Goal: Task Accomplishment & Management: Manage account settings

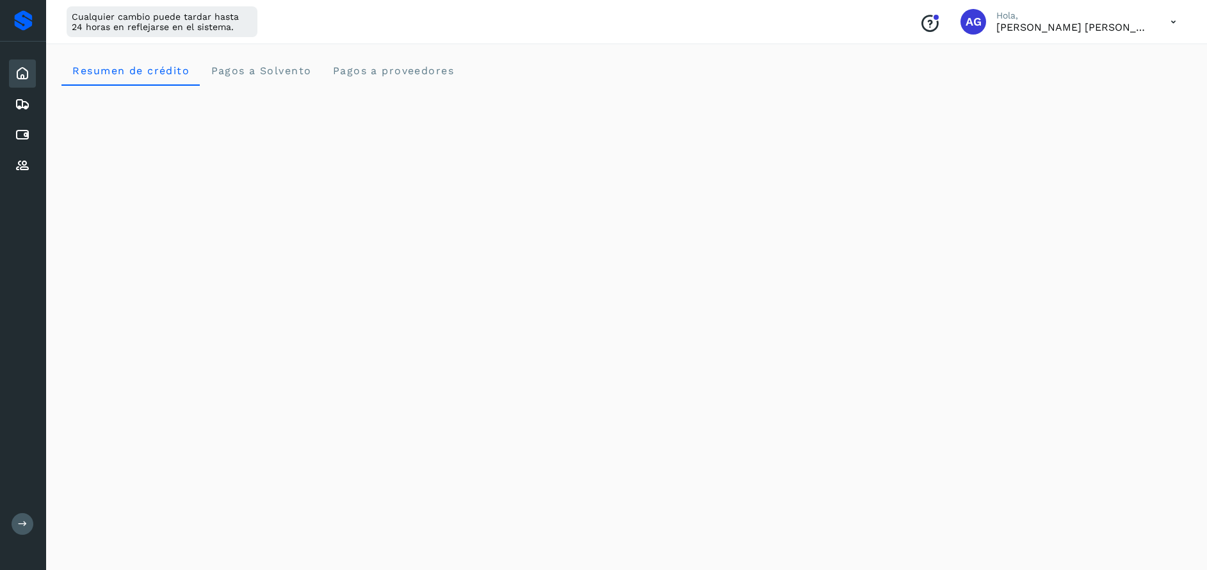
scroll to position [50, 0]
click at [15, 160] on icon at bounding box center [22, 165] width 15 height 15
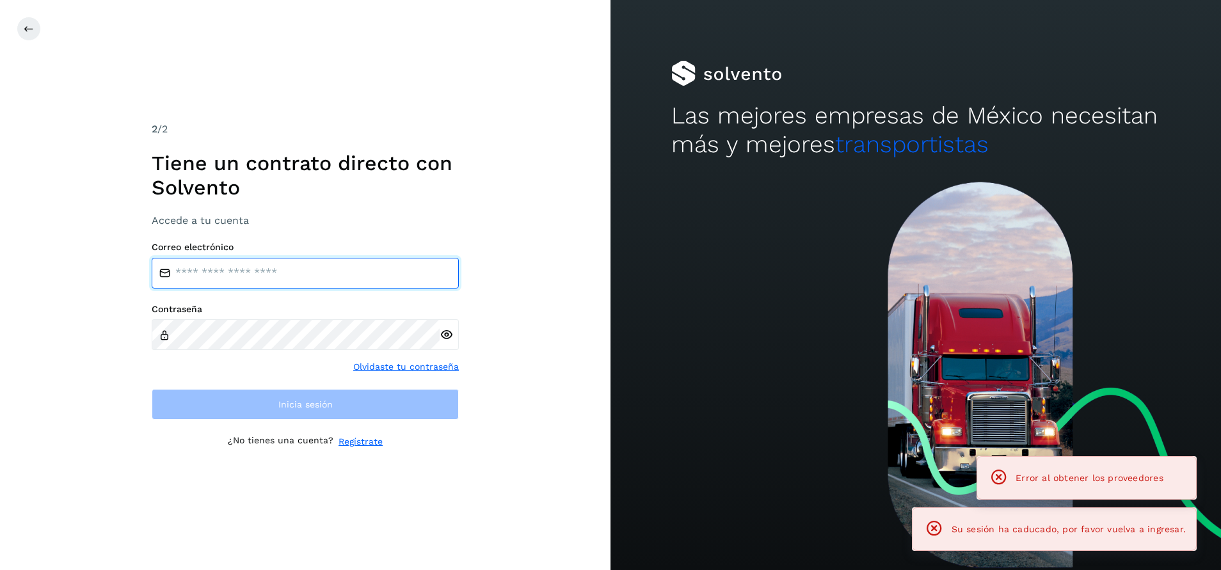
type input "**********"
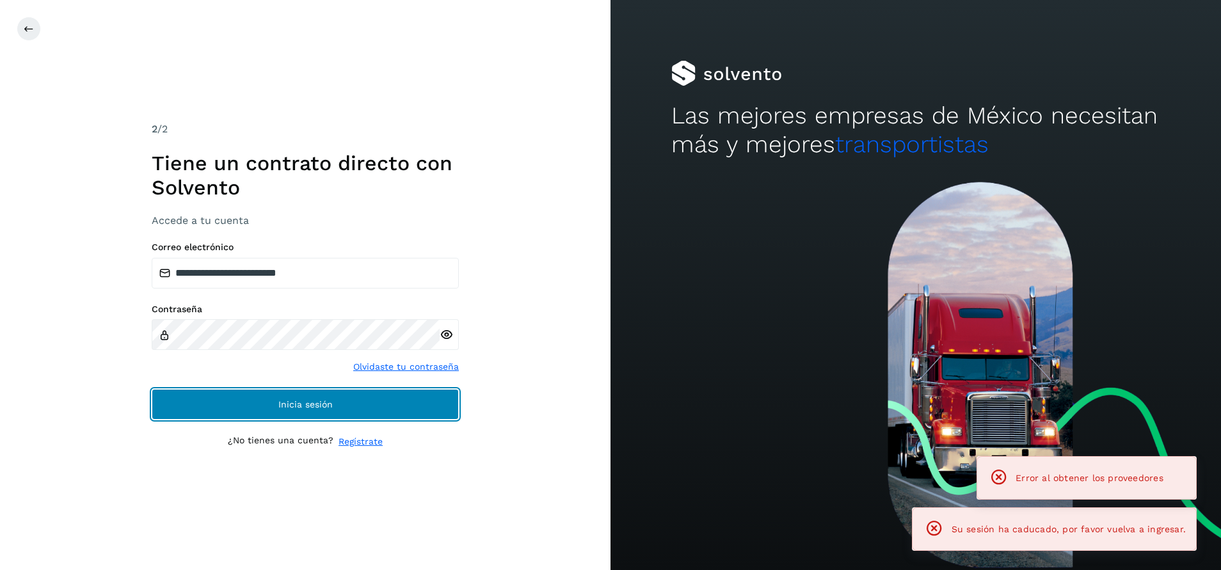
click at [394, 399] on button "Inicia sesión" at bounding box center [305, 404] width 307 height 31
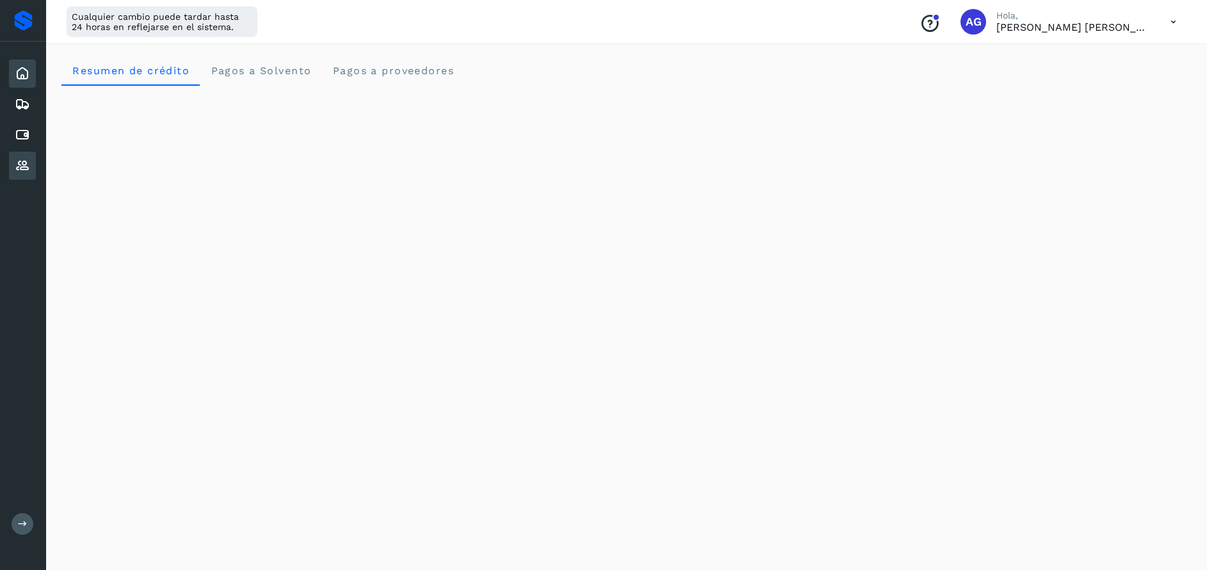
click at [17, 165] on icon at bounding box center [22, 165] width 15 height 15
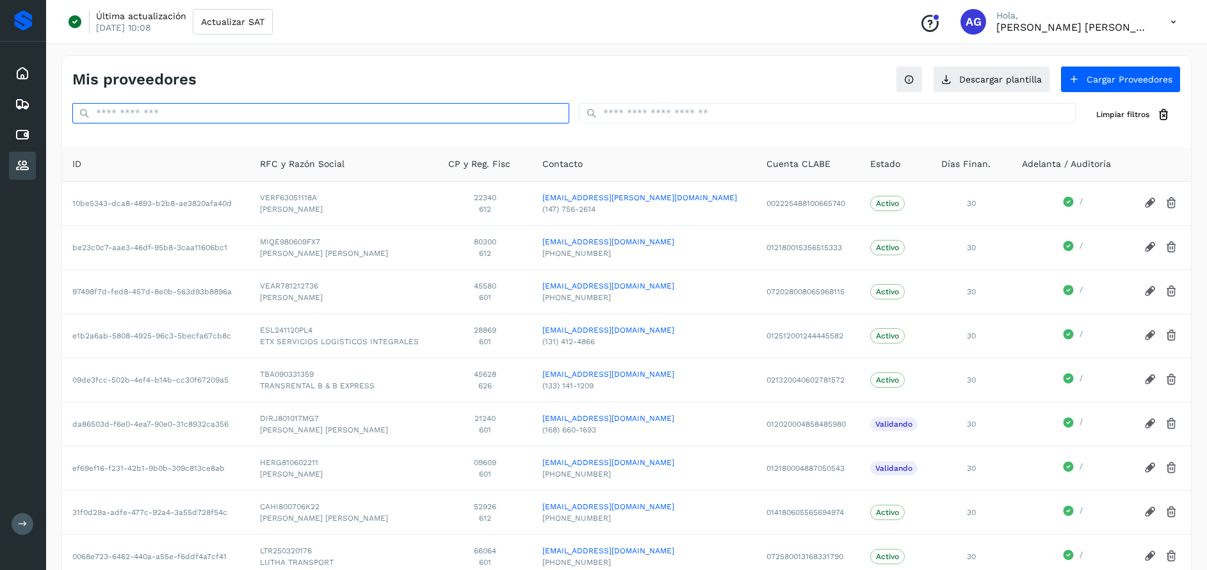
click at [198, 107] on input "text" at bounding box center [320, 113] width 497 height 20
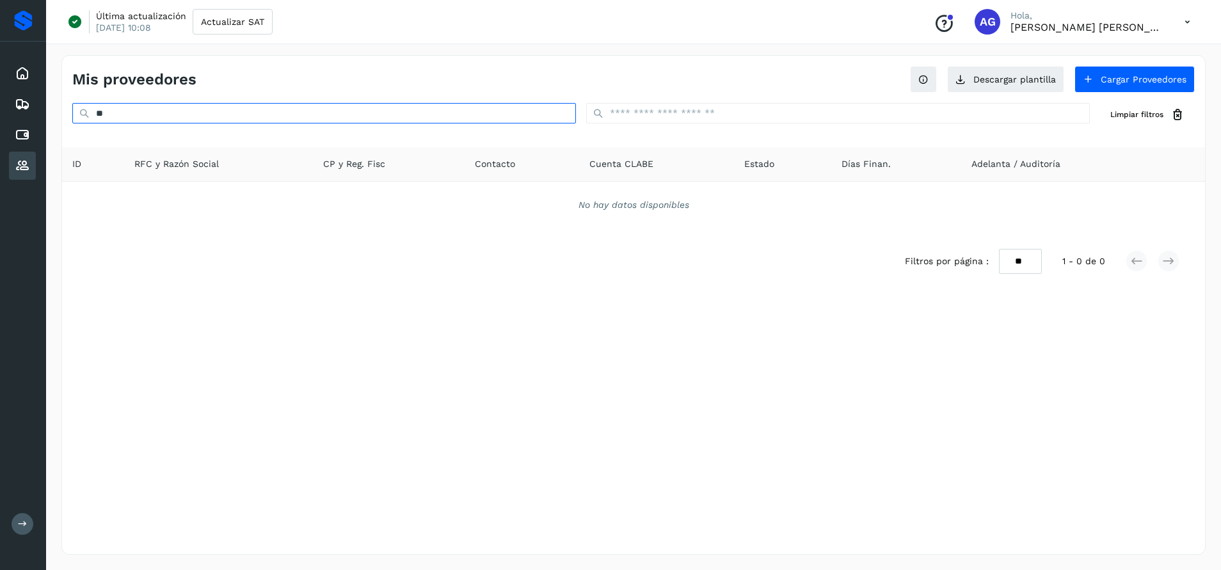
type input "*"
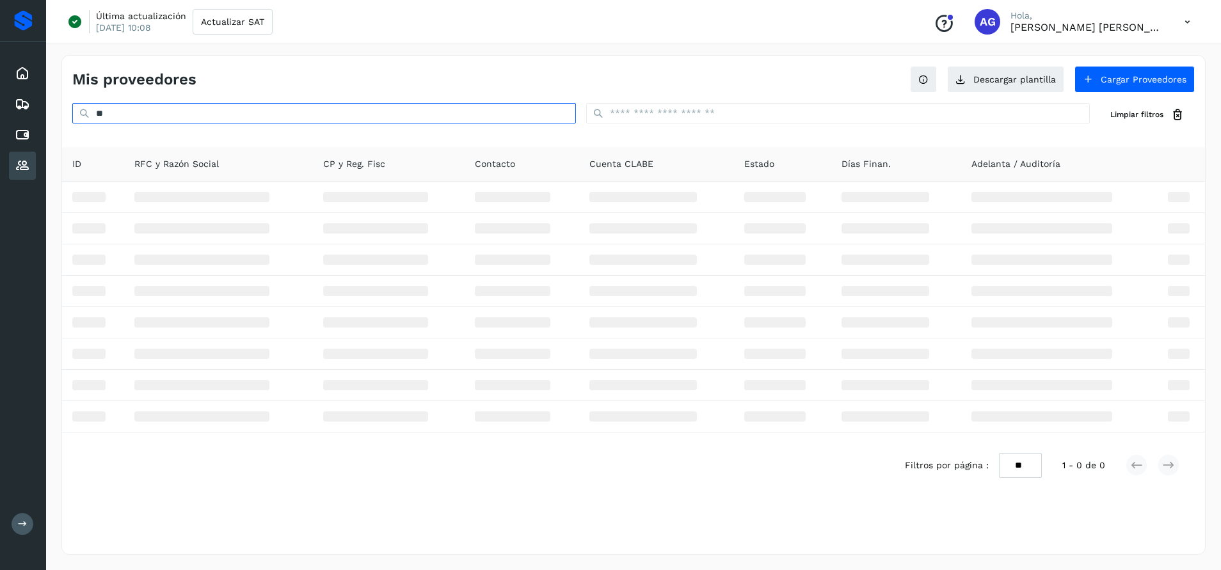
type input "*"
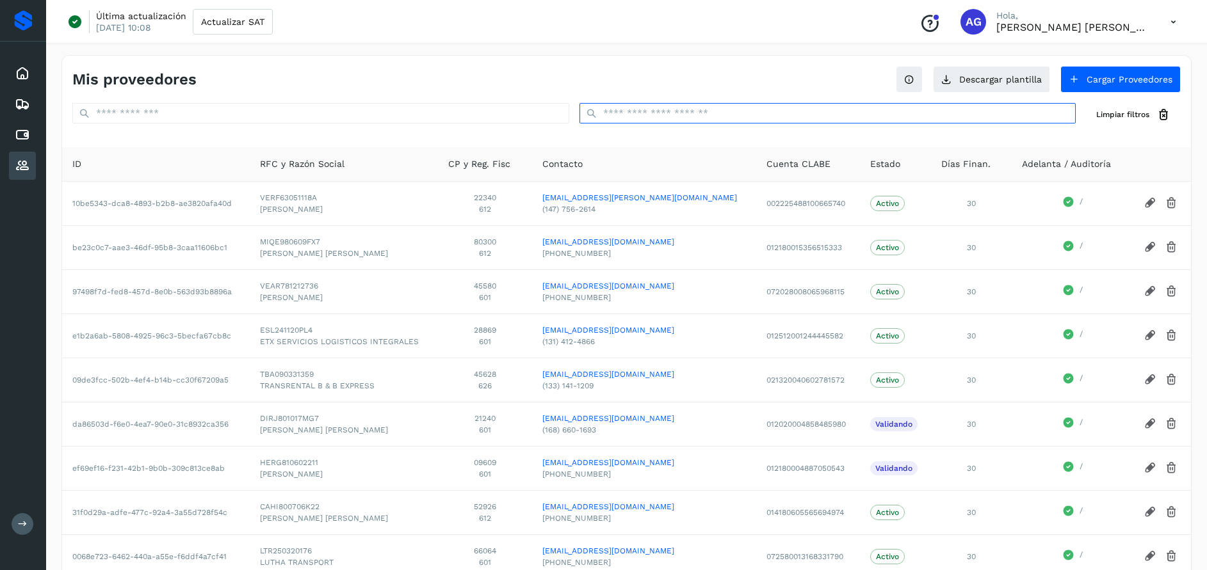
click at [644, 110] on input "text" at bounding box center [827, 113] width 497 height 20
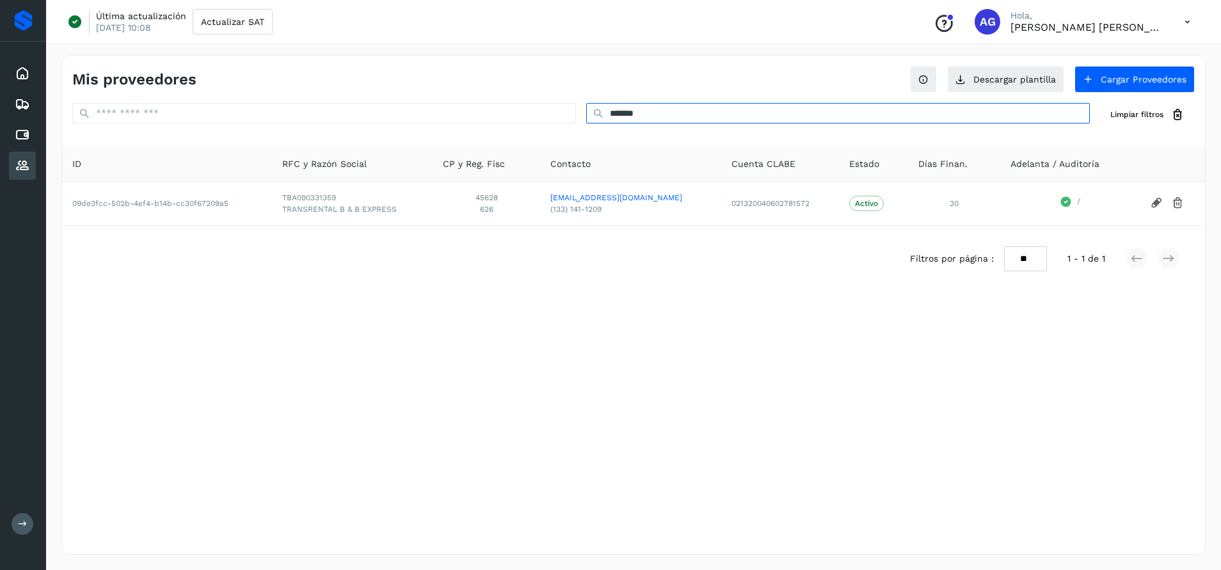
type input "*******"
click at [78, 72] on h4 "Mis proveedores" at bounding box center [134, 79] width 124 height 19
click at [25, 132] on icon at bounding box center [22, 134] width 15 height 15
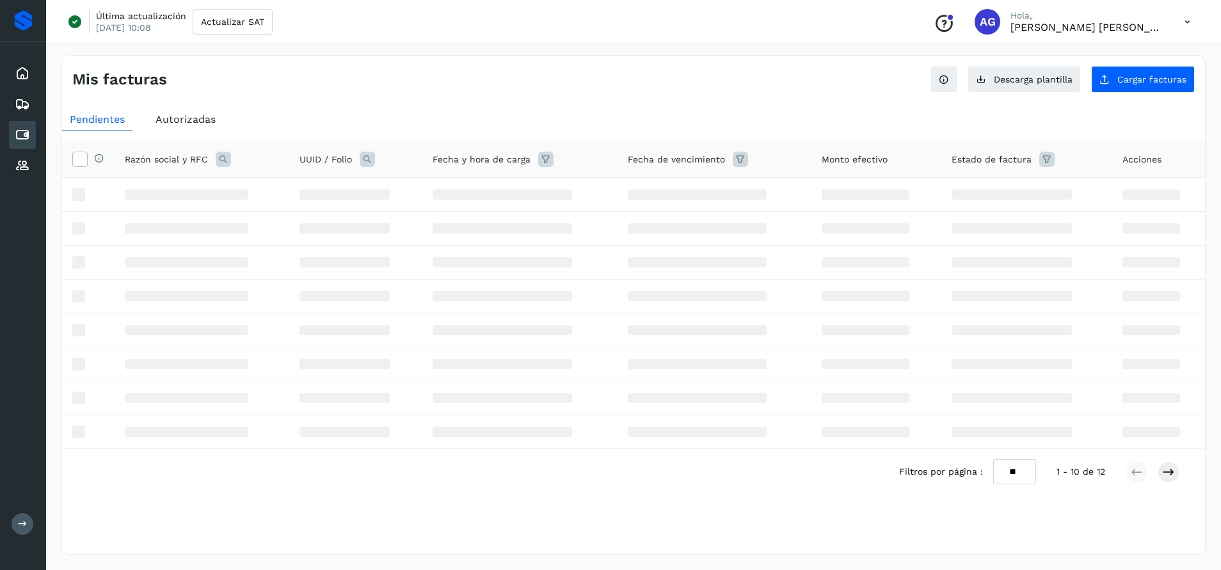
click at [200, 120] on span "Autorizadas" at bounding box center [186, 119] width 60 height 12
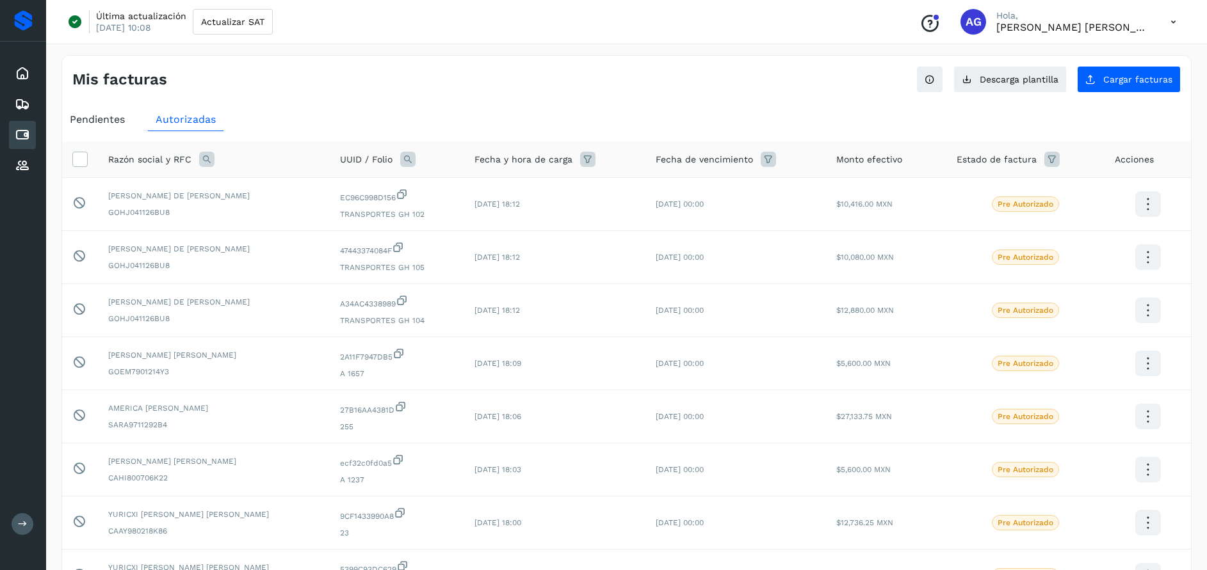
click at [205, 159] on icon at bounding box center [206, 159] width 15 height 15
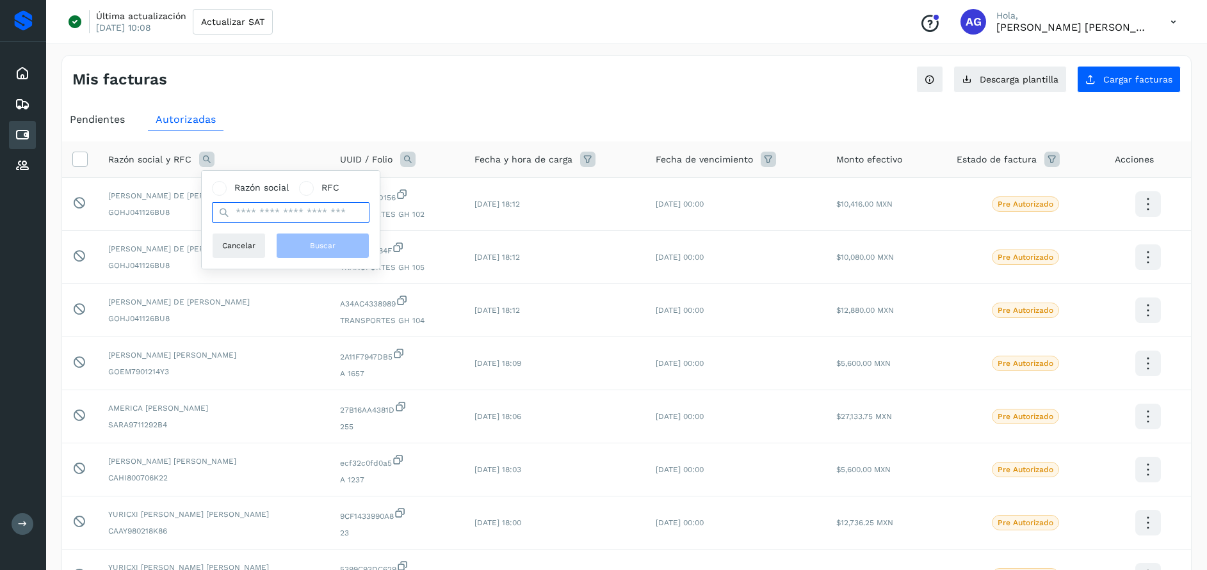
click at [248, 211] on input "text" at bounding box center [290, 212] width 157 height 20
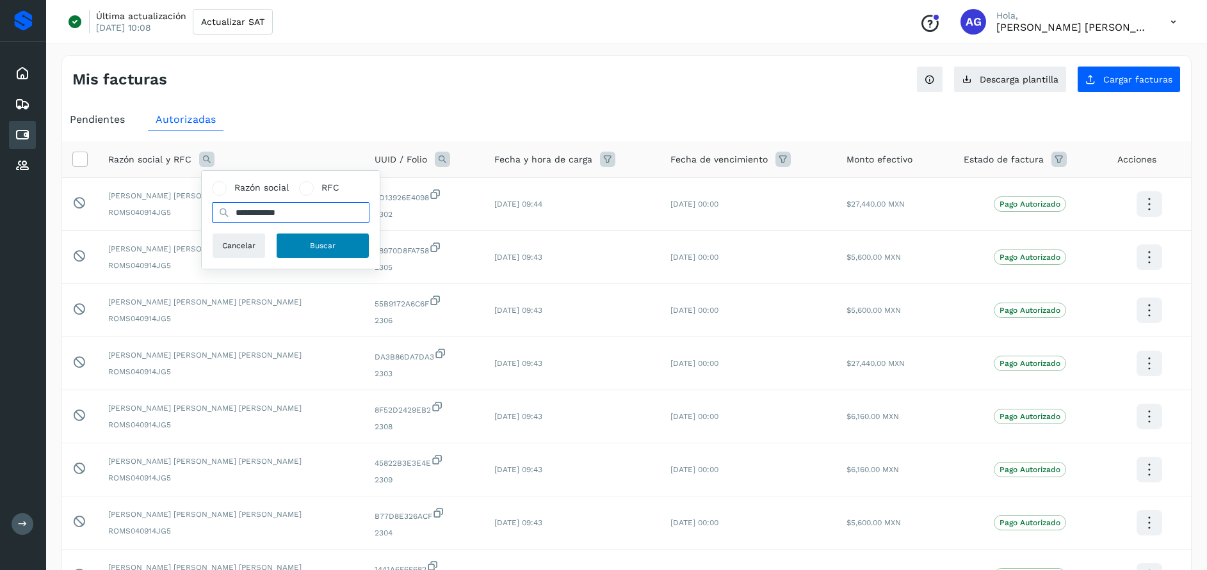
type input "**********"
click at [295, 248] on button "Buscar" at bounding box center [322, 246] width 93 height 26
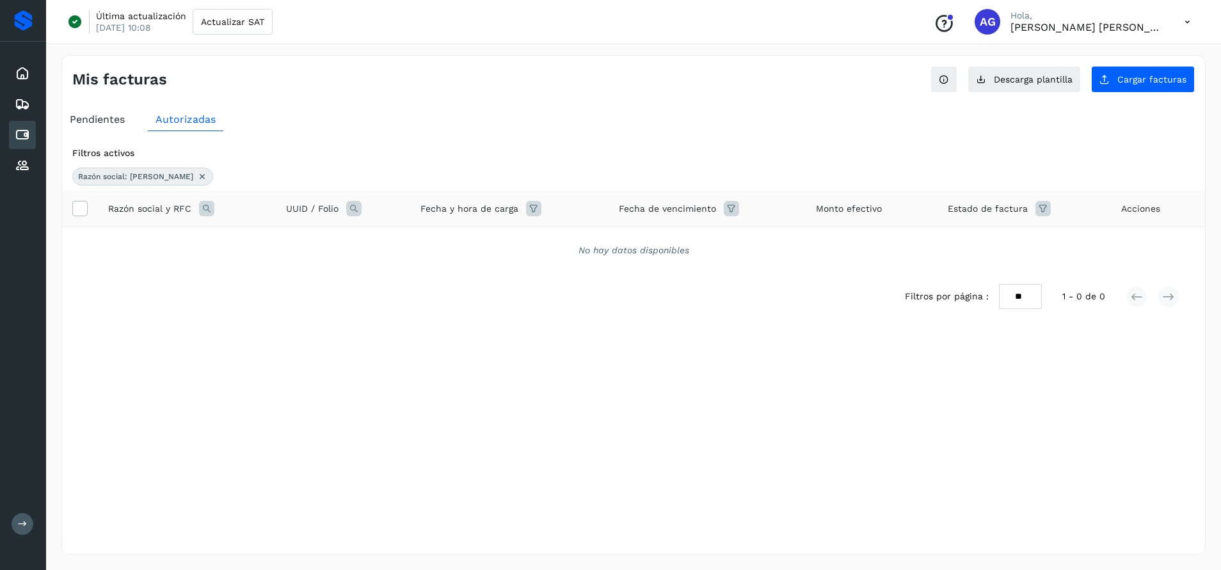
click at [197, 176] on icon at bounding box center [202, 177] width 10 height 10
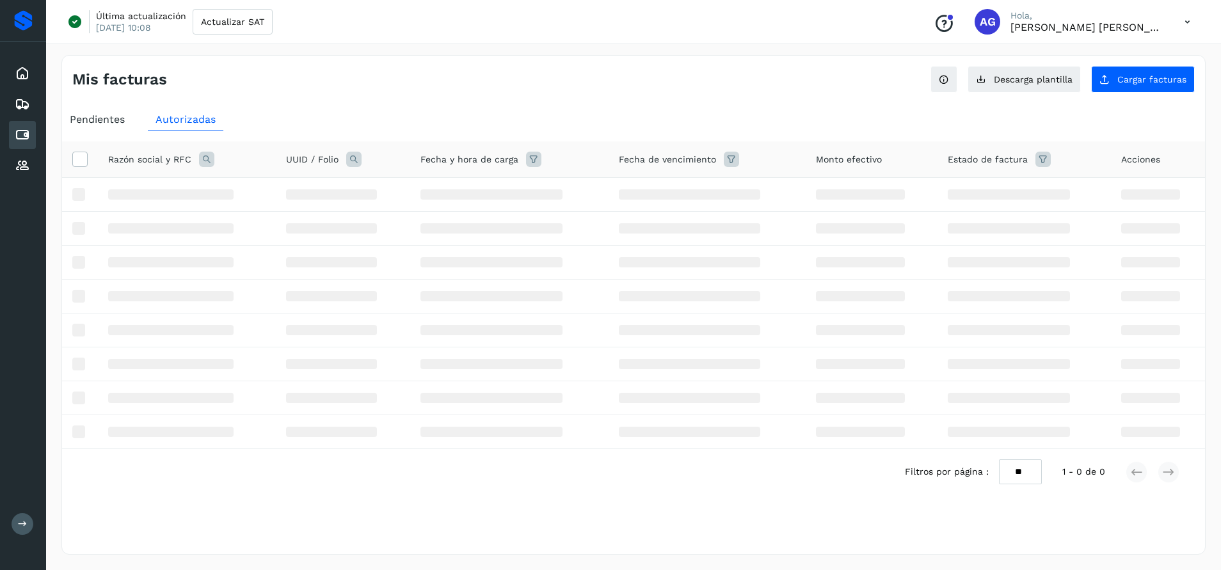
click at [205, 153] on icon at bounding box center [206, 159] width 15 height 15
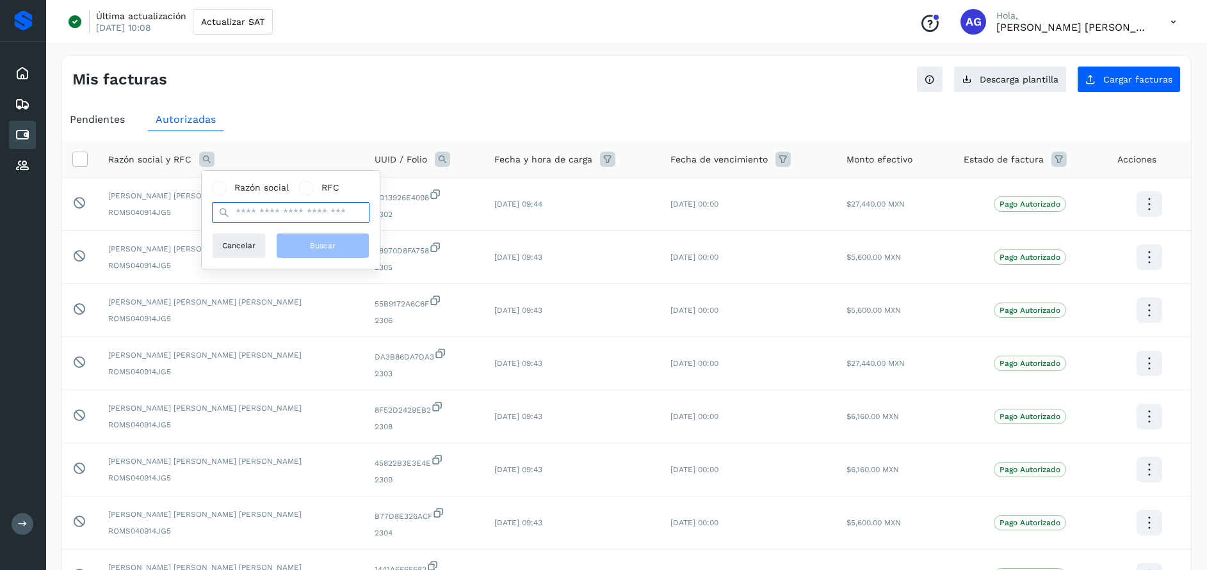
click at [280, 215] on input "text" at bounding box center [290, 212] width 157 height 20
type input "**********"
click at [311, 240] on span "Buscar" at bounding box center [323, 246] width 26 height 12
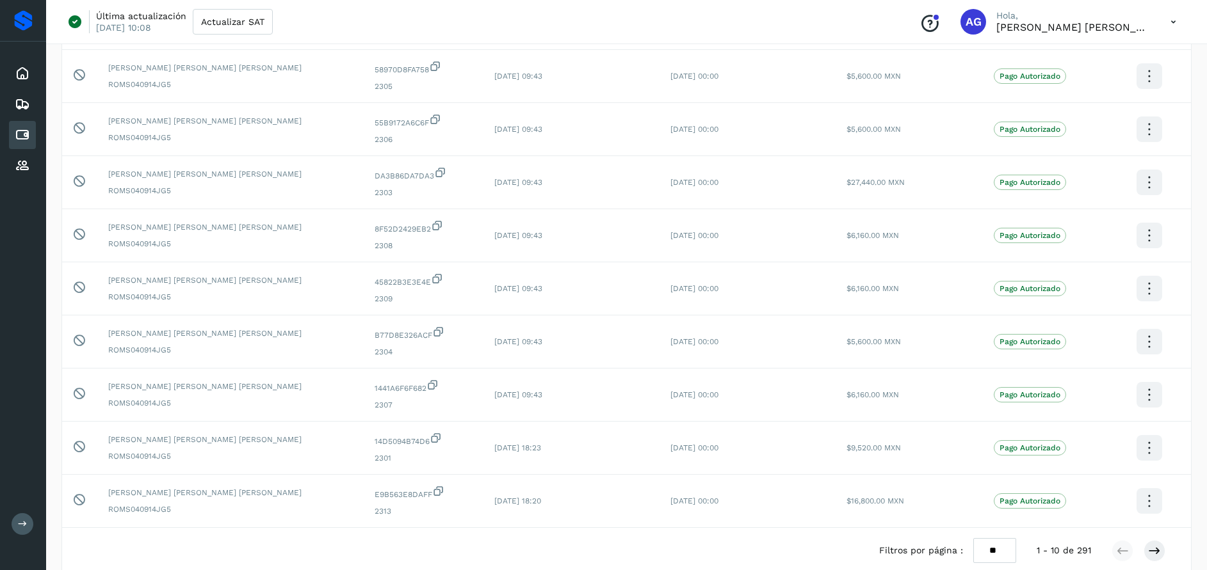
scroll to position [269, 0]
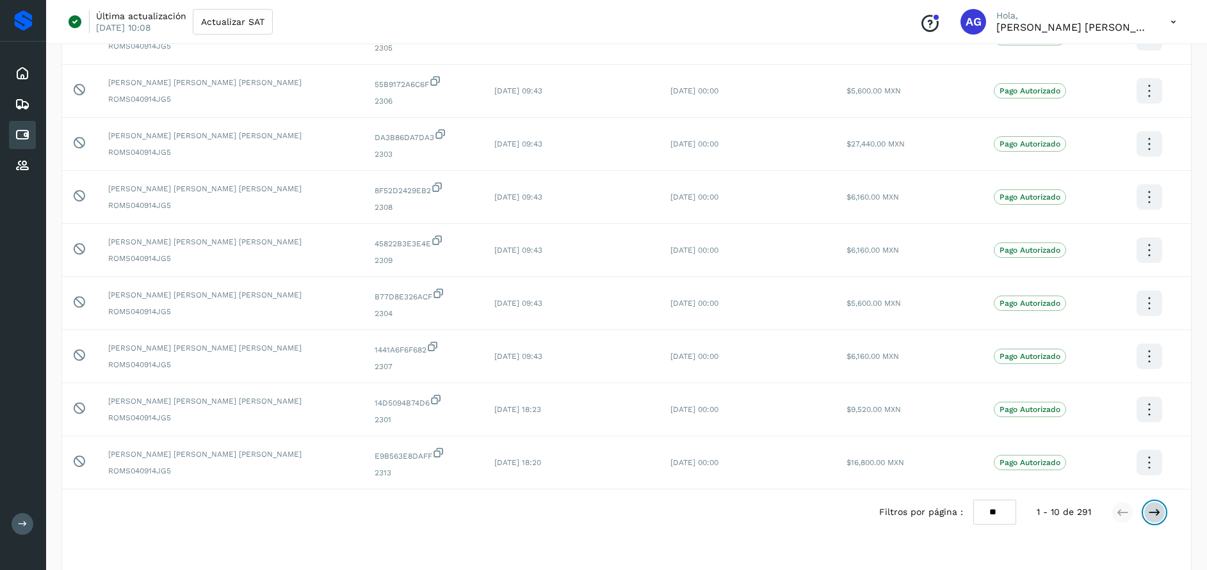
click at [1153, 518] on icon at bounding box center [1154, 512] width 13 height 13
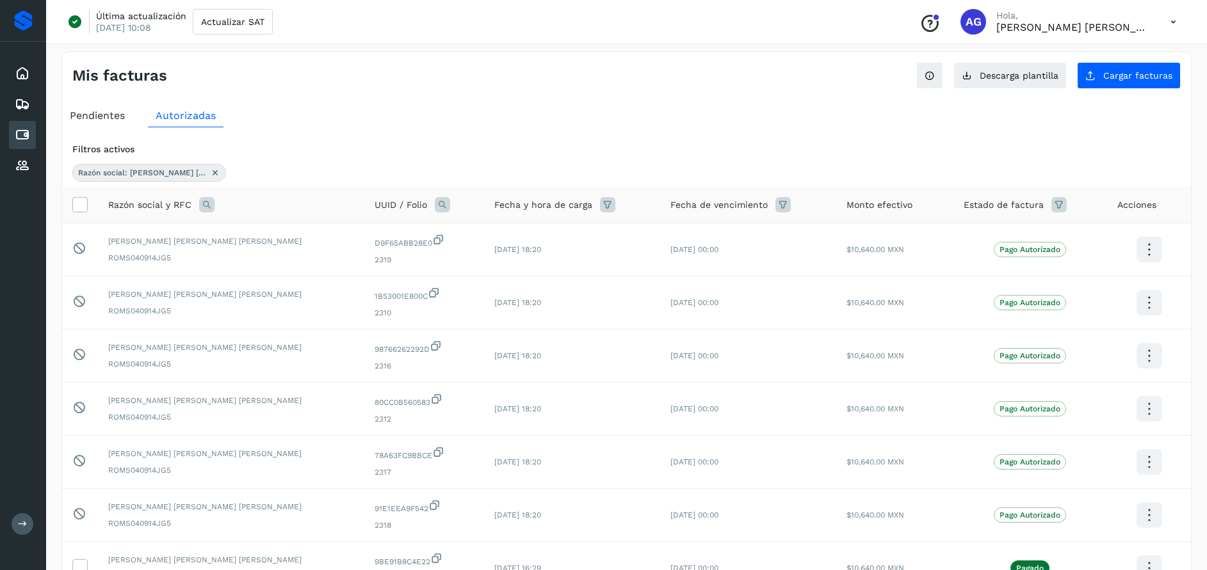
scroll to position [0, 0]
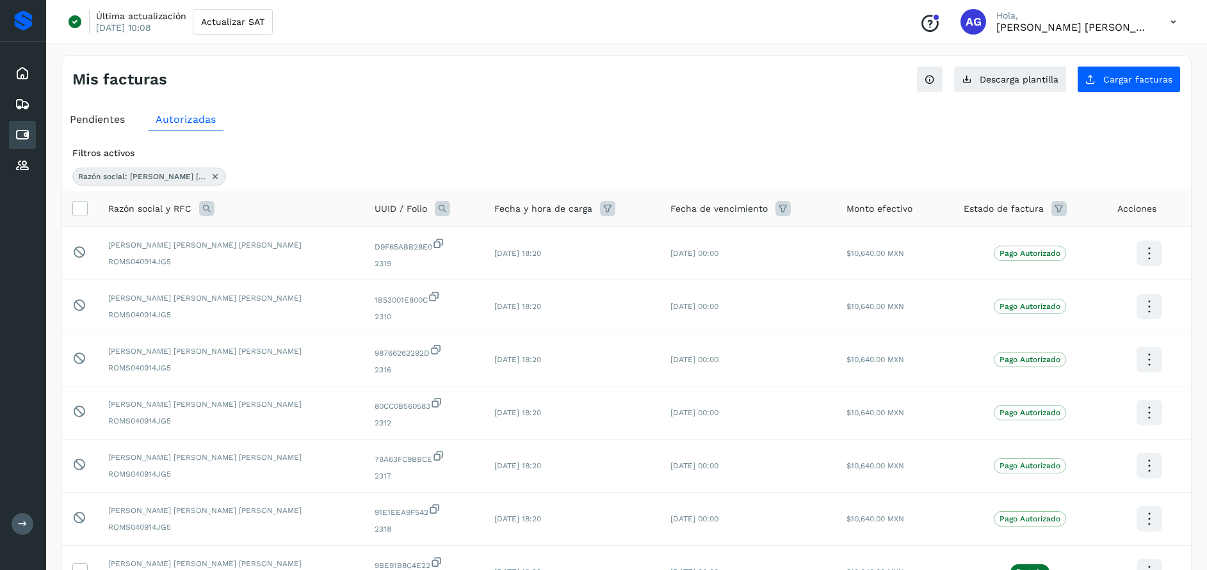
click at [210, 177] on icon at bounding box center [215, 177] width 10 height 10
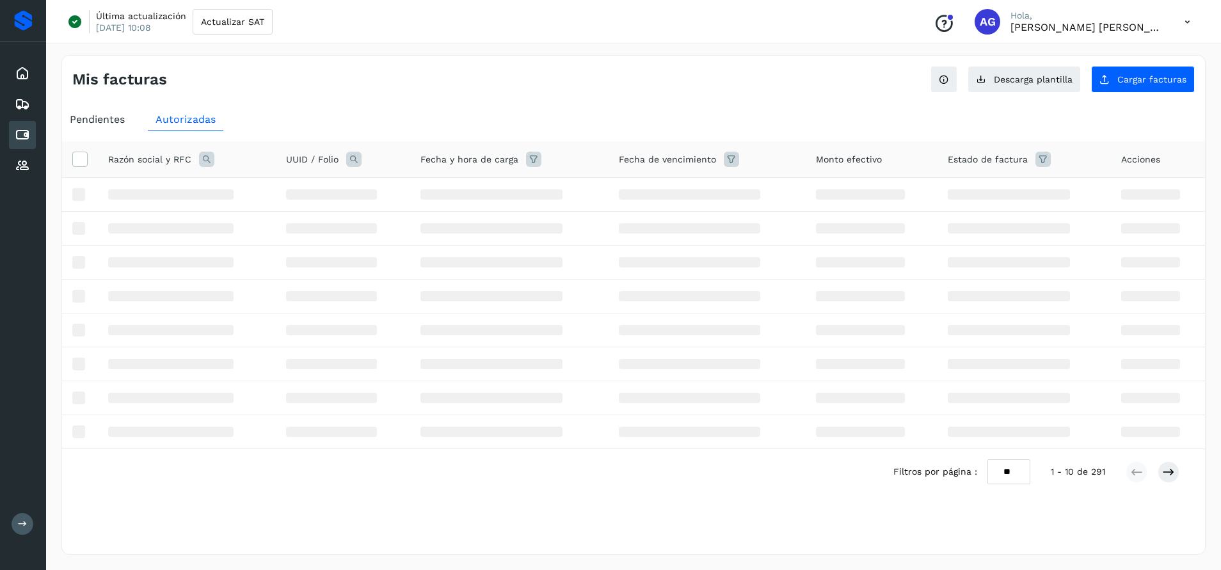
click at [199, 156] on icon at bounding box center [206, 159] width 15 height 15
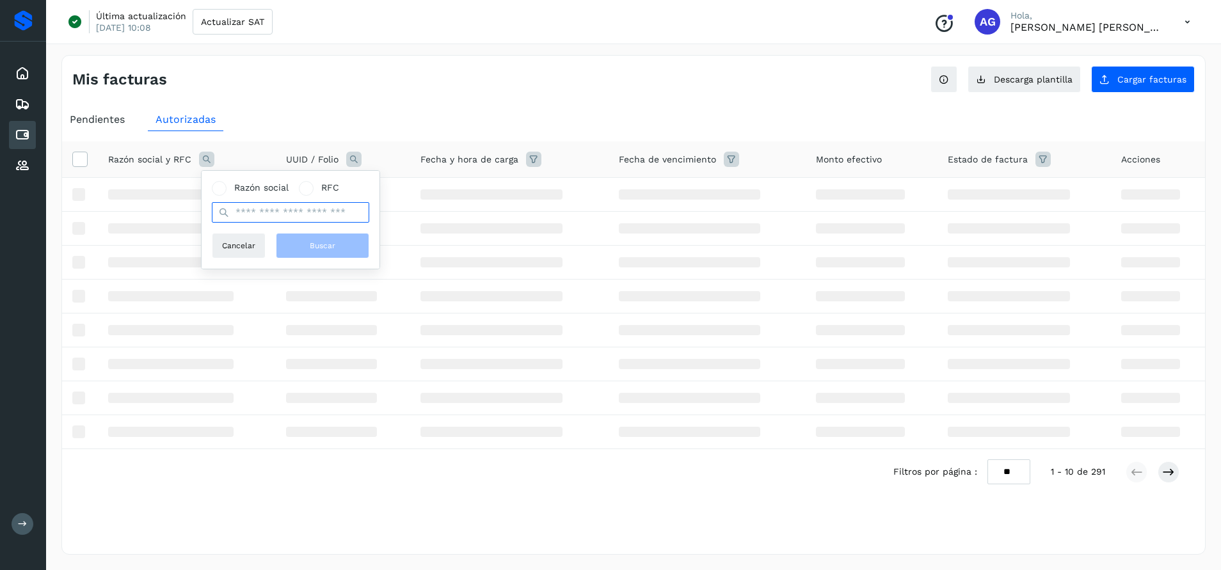
click at [239, 211] on input "text" at bounding box center [290, 212] width 157 height 20
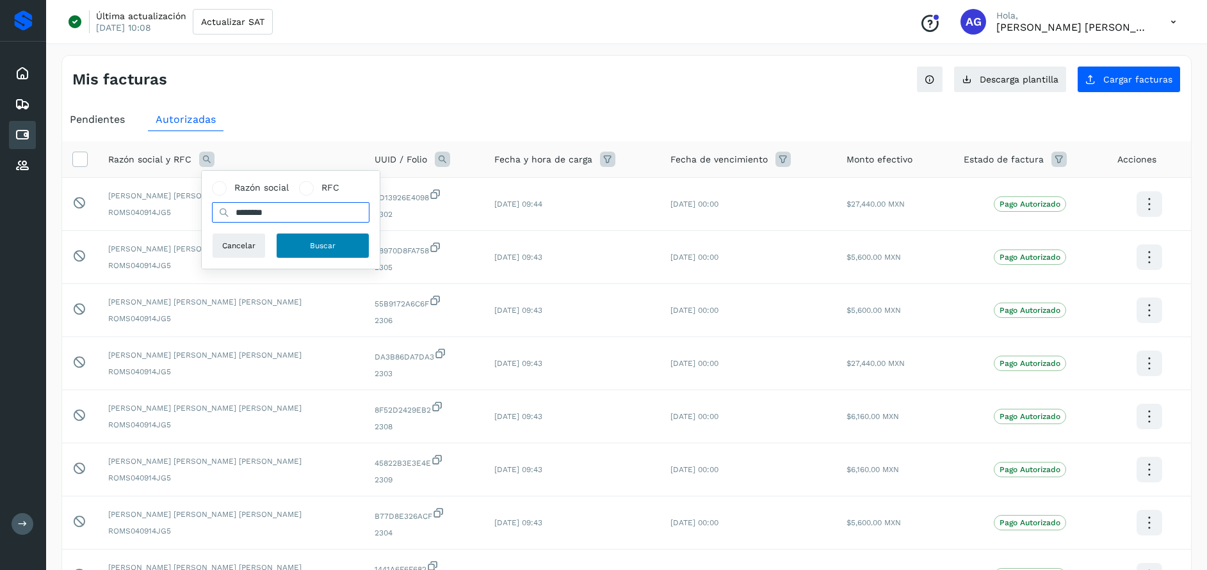
type input "********"
click at [333, 247] on span "Buscar" at bounding box center [323, 246] width 26 height 12
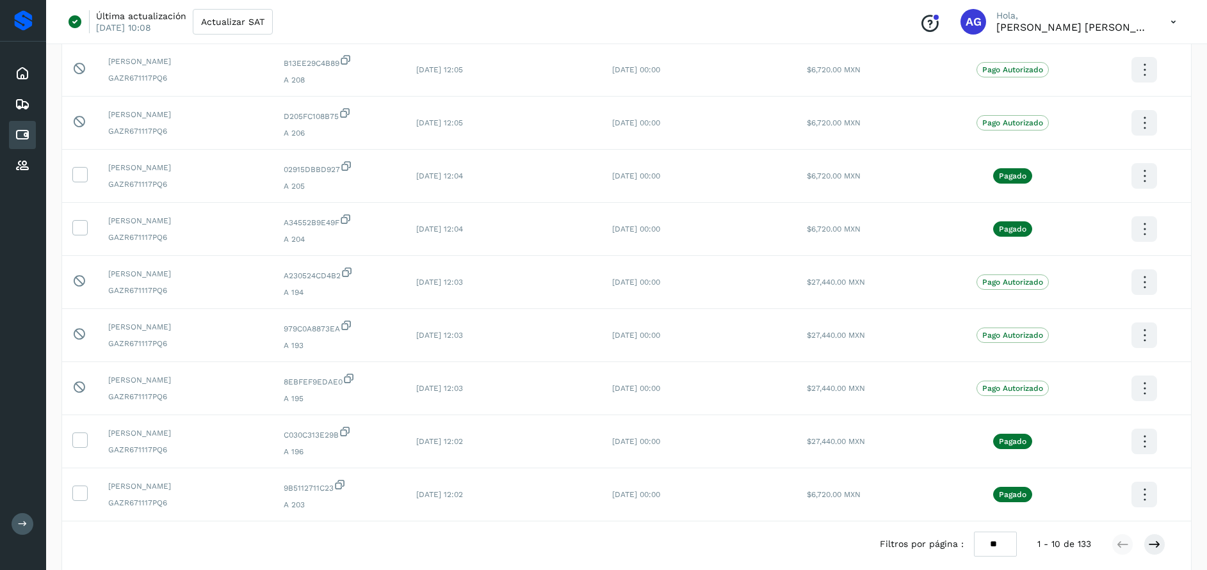
scroll to position [297, 0]
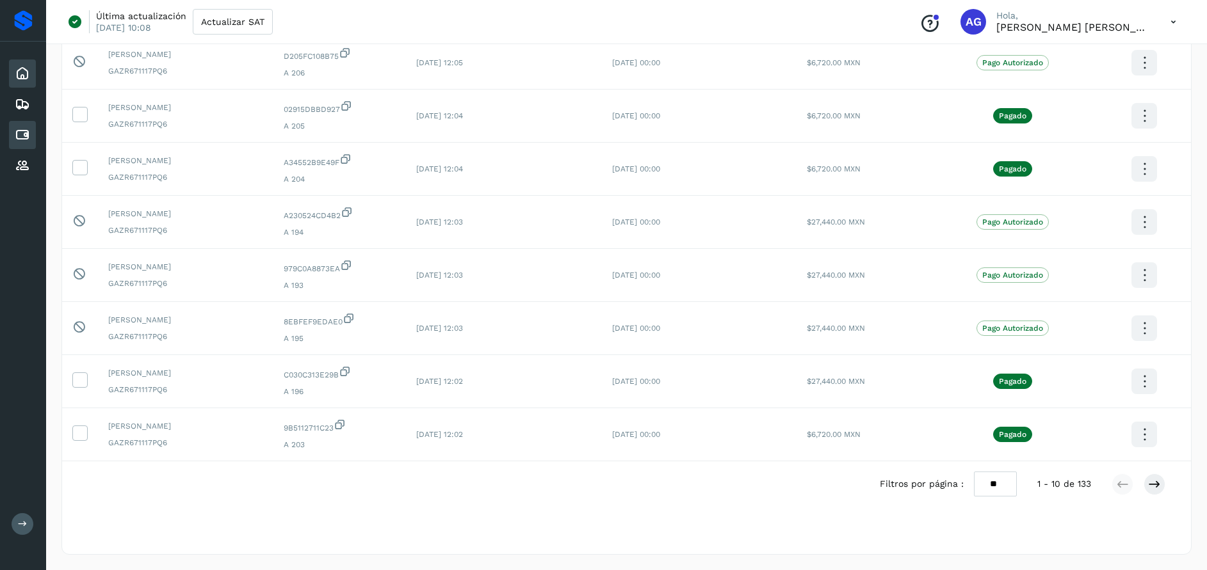
click at [16, 73] on icon at bounding box center [22, 73] width 15 height 15
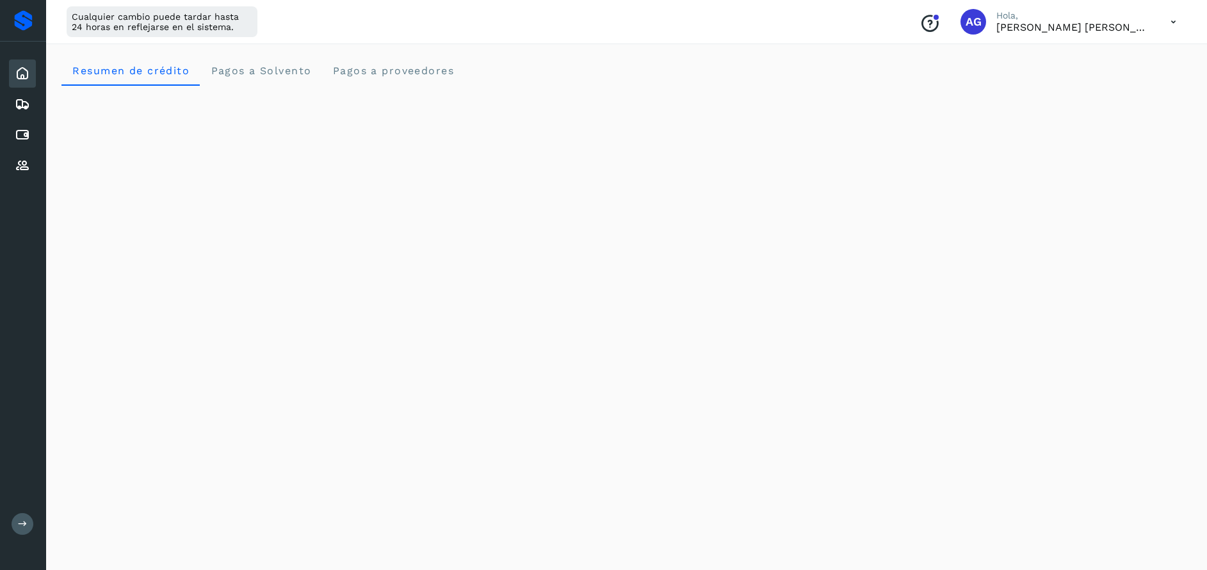
click at [1169, 24] on icon at bounding box center [1173, 22] width 26 height 26
click at [1104, 78] on div "Cerrar sesión" at bounding box center [1109, 82] width 152 height 24
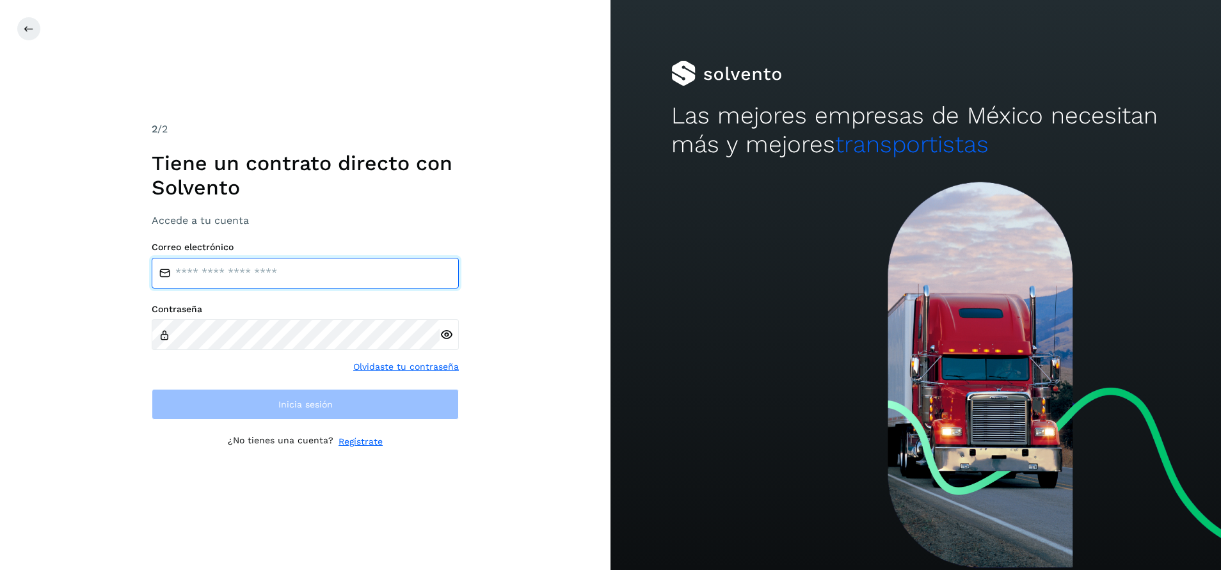
type input "**********"
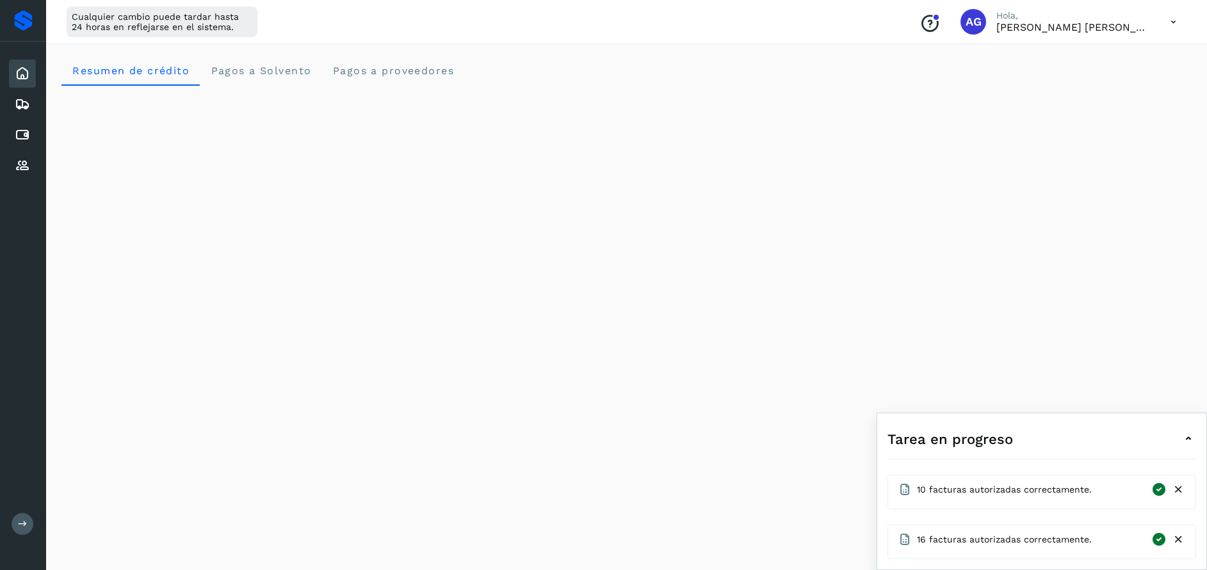
scroll to position [668, 0]
click at [28, 129] on icon at bounding box center [22, 134] width 15 height 15
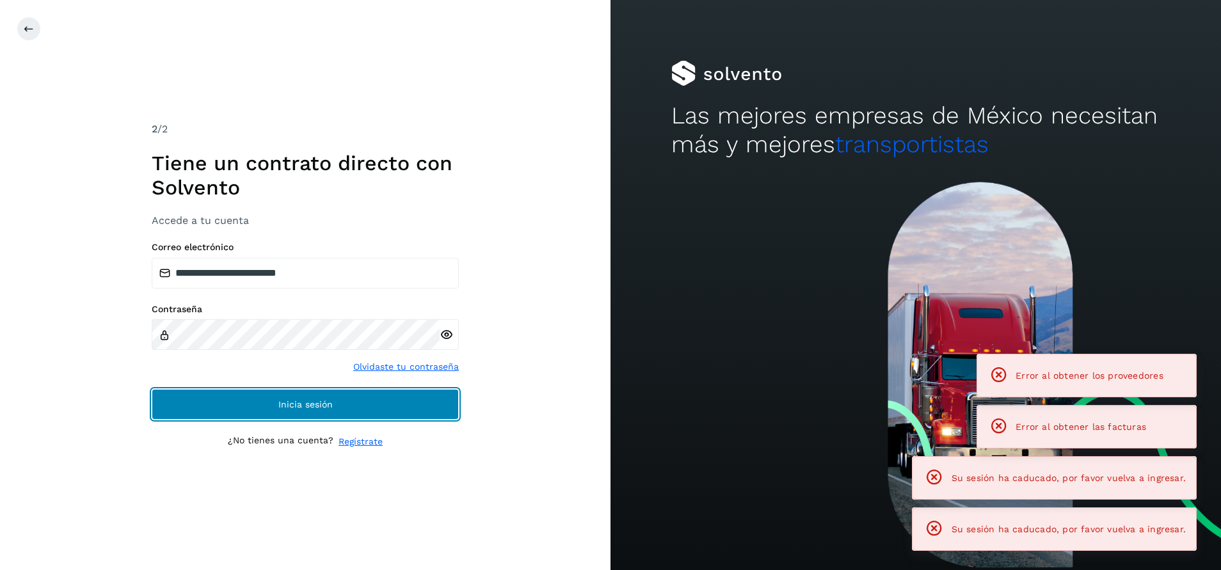
click at [303, 400] on span "Inicia sesión" at bounding box center [305, 404] width 54 height 9
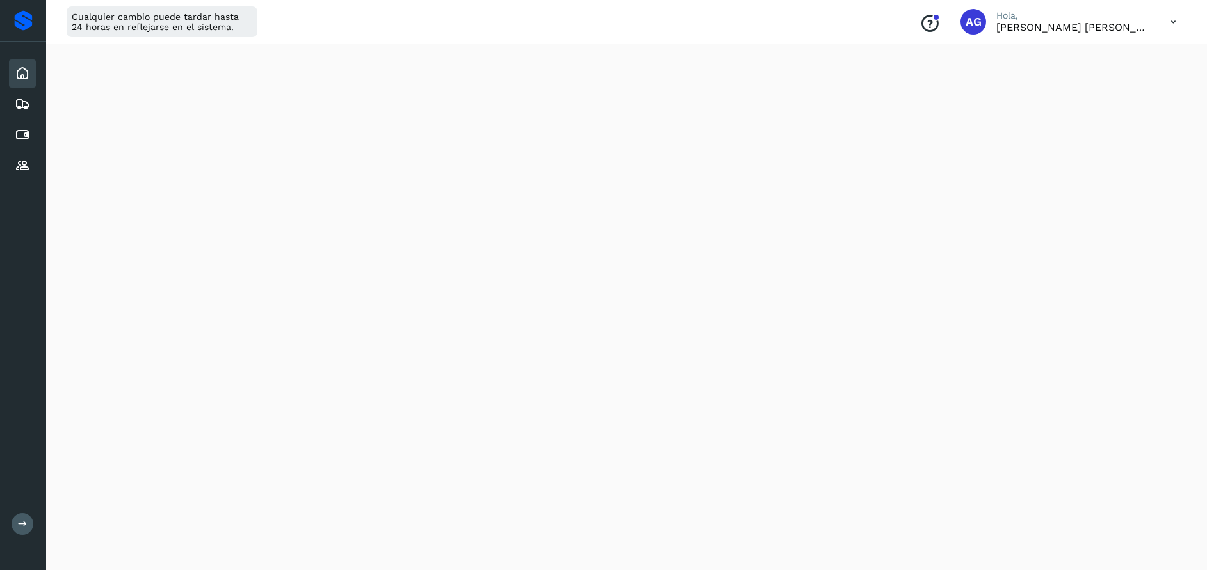
scroll to position [48, 0]
